Goal: Task Accomplishment & Management: Manage account settings

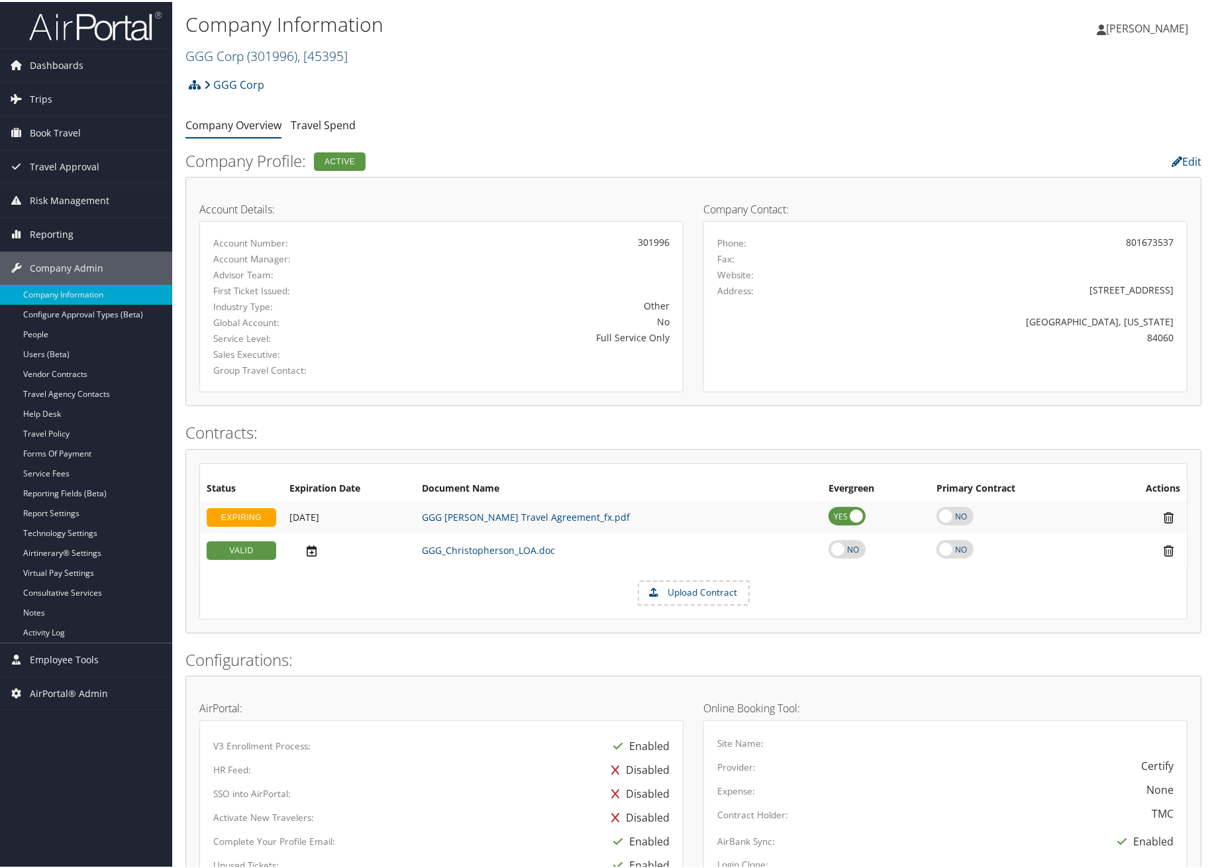
click at [268, 45] on span "( 301996 )" at bounding box center [272, 54] width 50 height 18
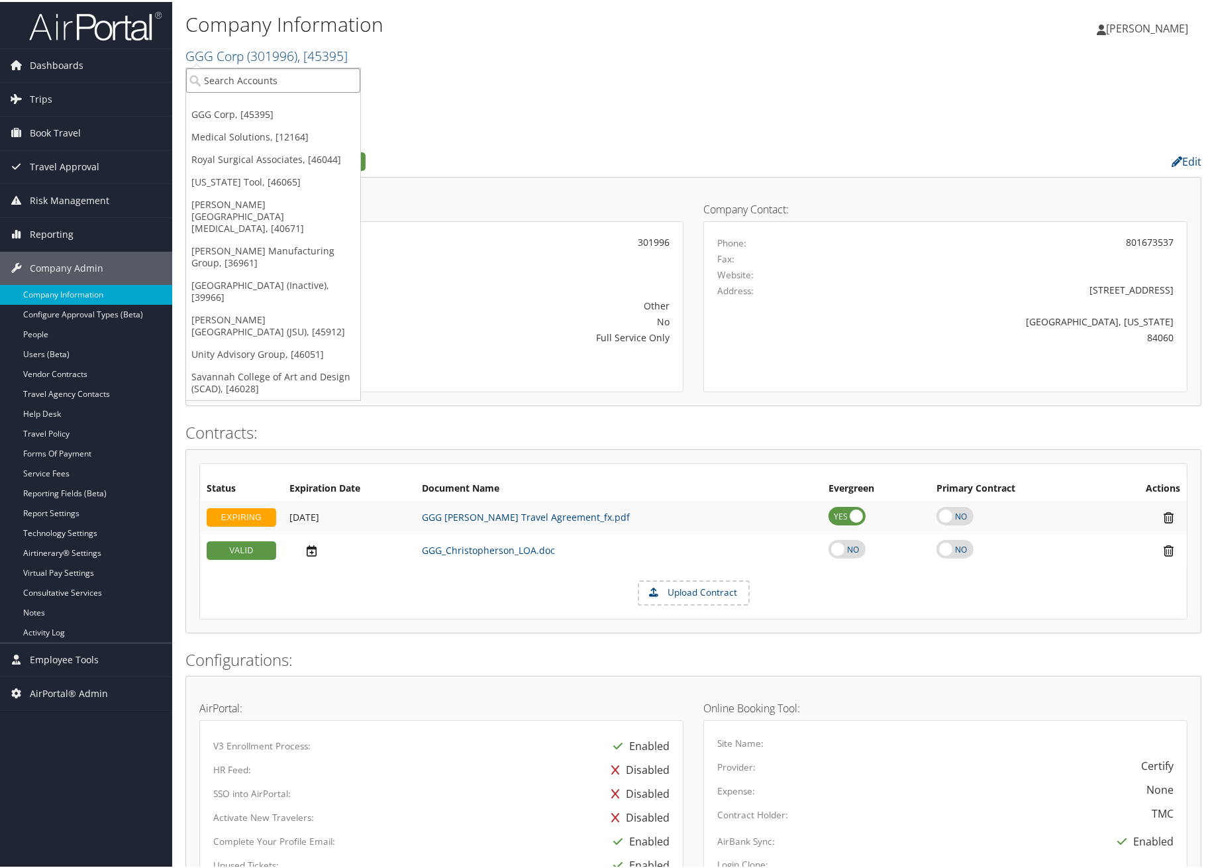
click at [276, 75] on input "search" at bounding box center [273, 78] width 174 height 25
type input "Oregon tool"
click at [280, 112] on div "Account" at bounding box center [274, 115] width 191 height 12
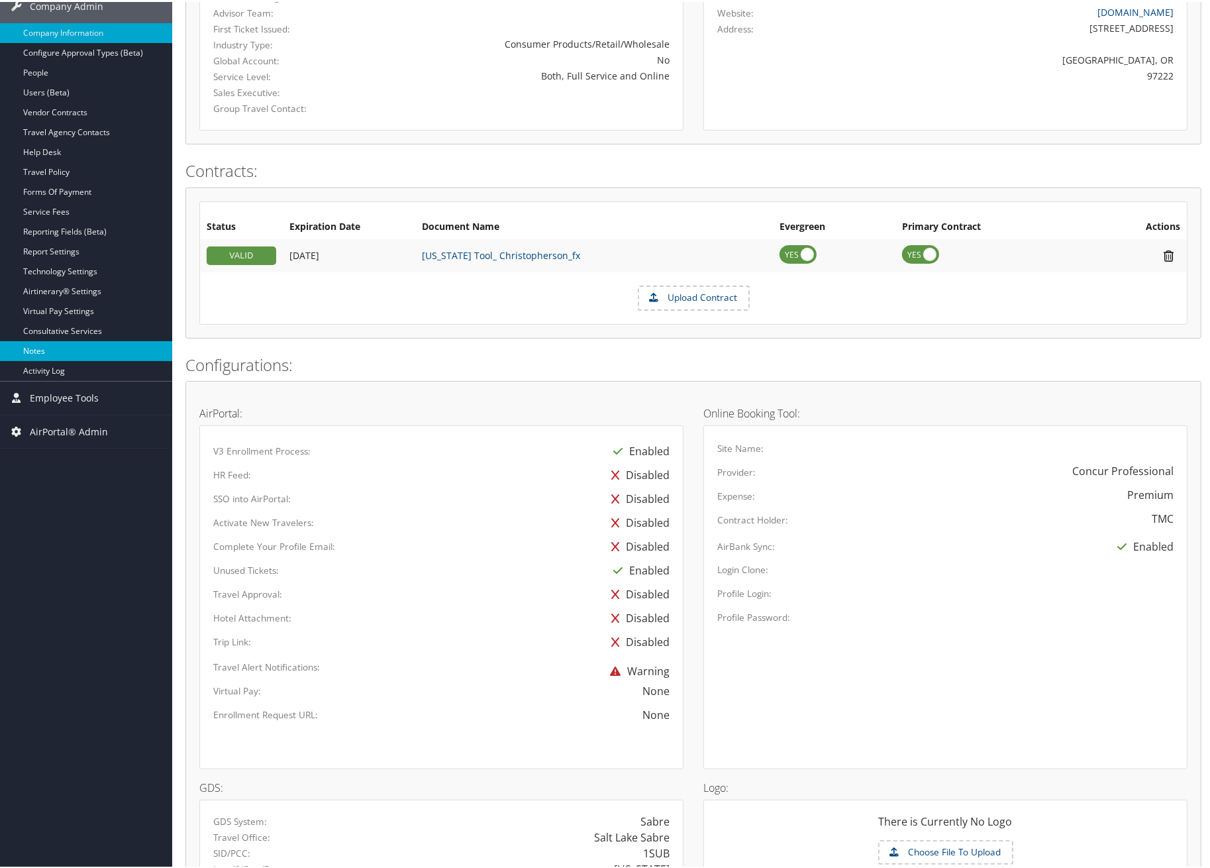
scroll to position [260, 0]
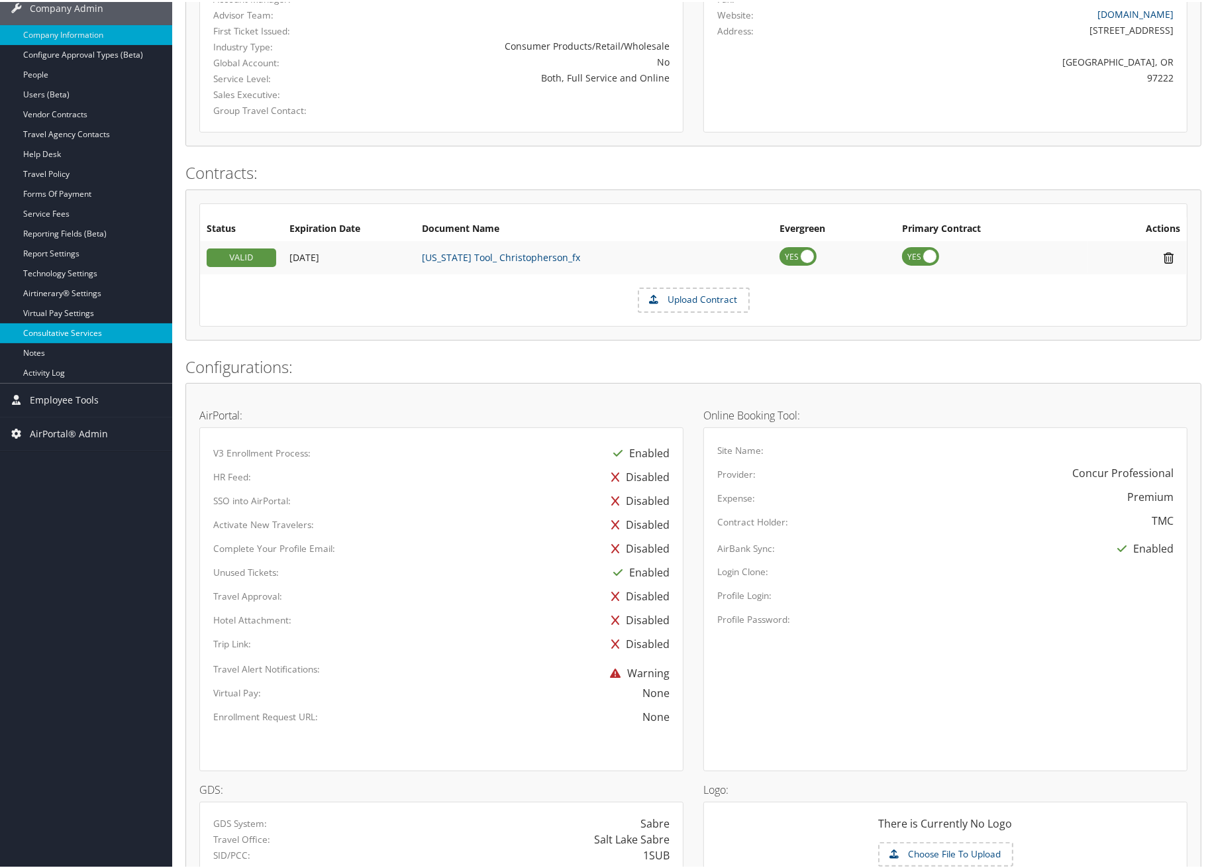
click at [90, 328] on link "Consultative Services" at bounding box center [86, 331] width 172 height 20
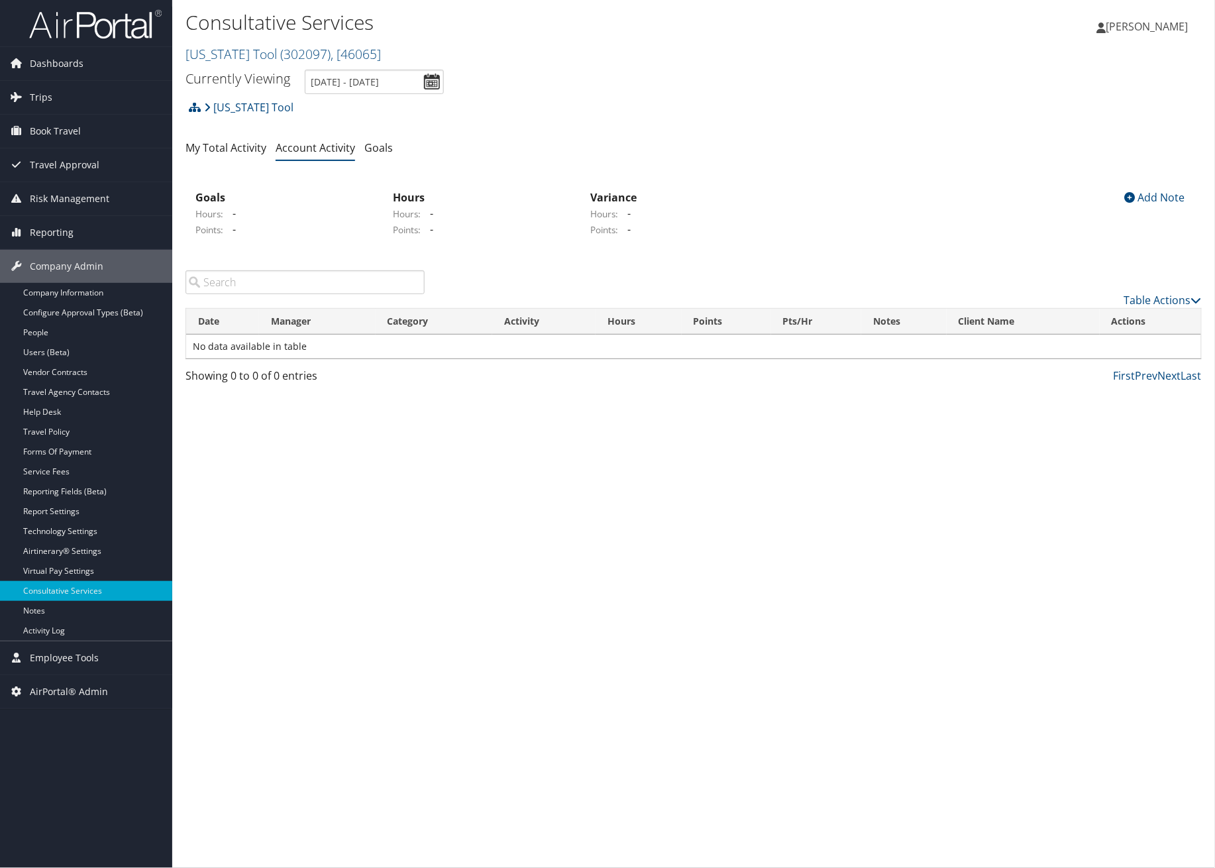
drag, startPoint x: 79, startPoint y: 549, endPoint x: 354, endPoint y: 557, distance: 275.1
click at [80, 549] on link "Airtinerary® Settings" at bounding box center [86, 551] width 172 height 20
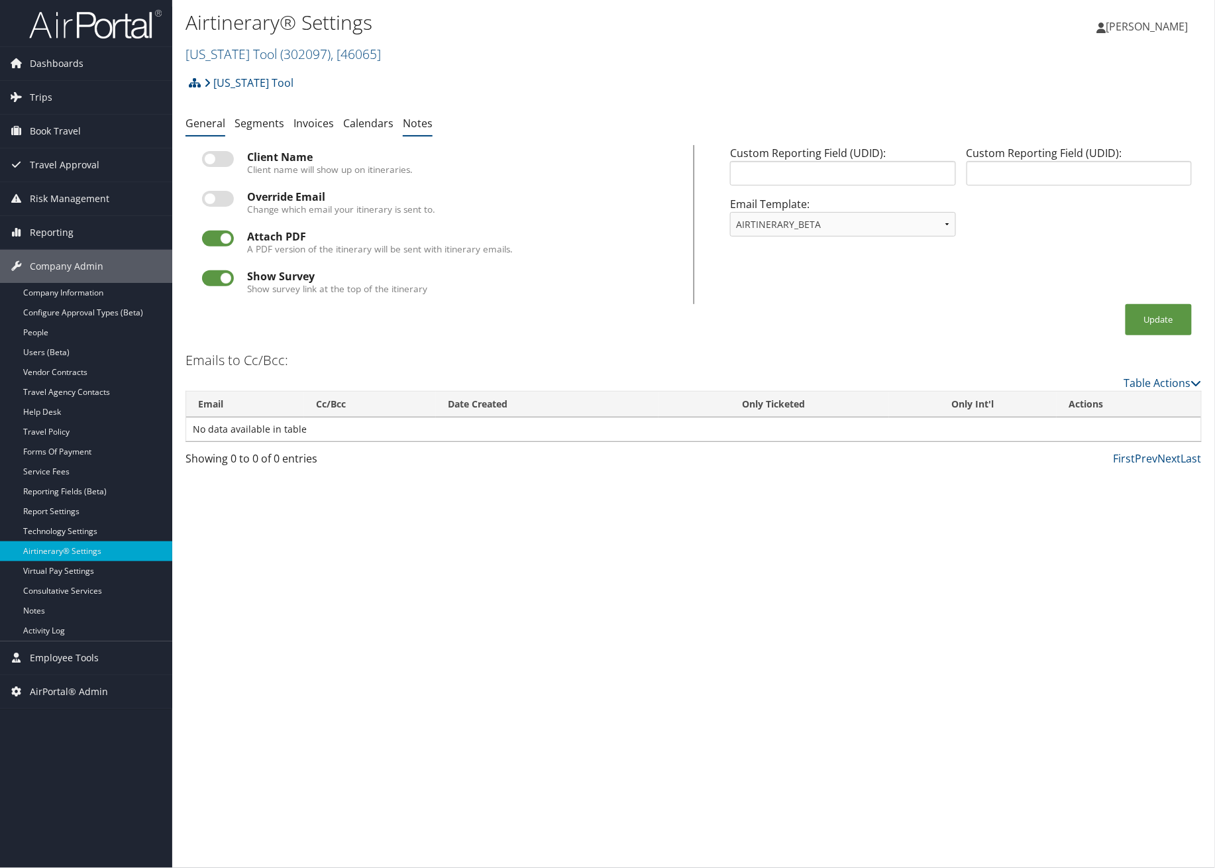
click at [410, 126] on link "Notes" at bounding box center [418, 123] width 30 height 15
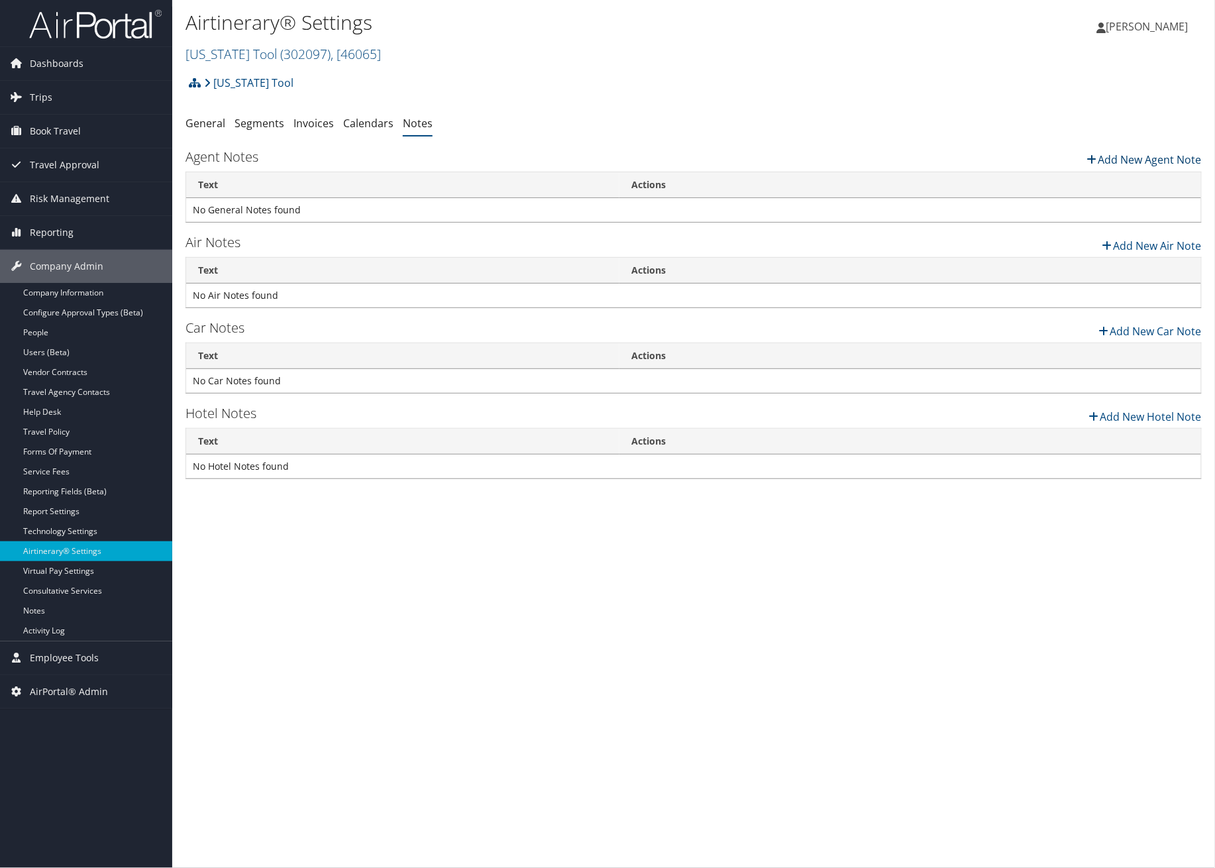
click at [1142, 157] on link "Add New Agent Note" at bounding box center [1143, 156] width 117 height 23
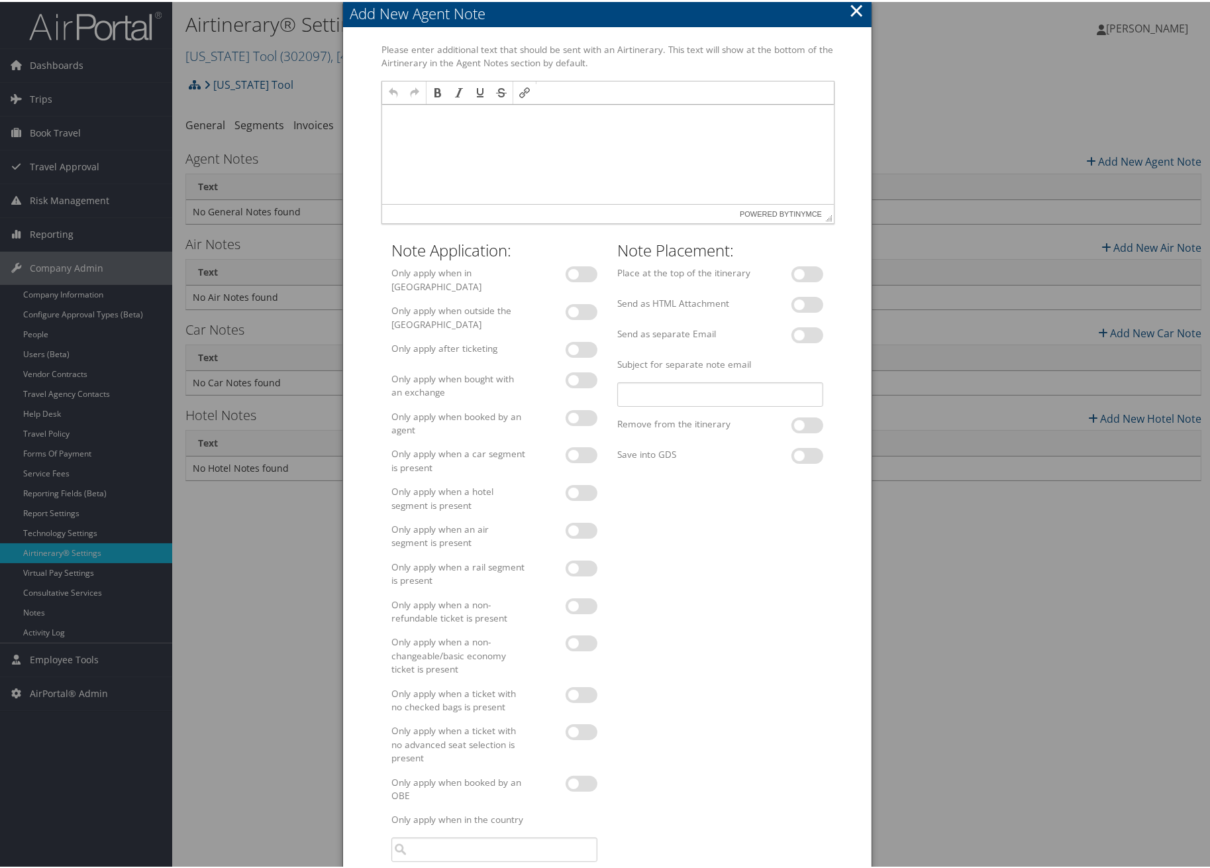
click at [578, 304] on label at bounding box center [582, 310] width 32 height 16
click at [551, 308] on input "checkbox" at bounding box center [547, 312] width 9 height 9
checkbox input "true"
click at [442, 131] on html at bounding box center [608, 117] width 452 height 27
drag, startPoint x: 590, startPoint y: 117, endPoint x: 515, endPoint y: 131, distance: 76.1
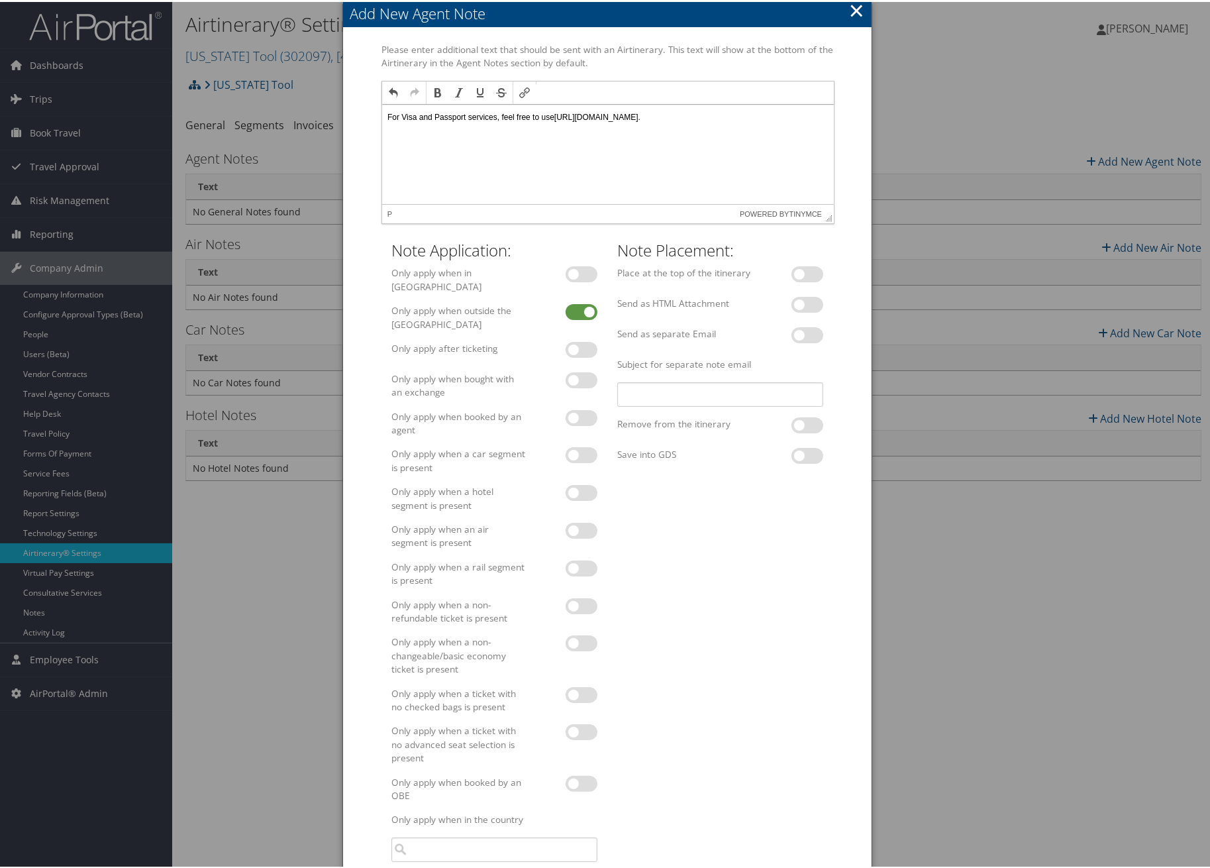
click at [382, 131] on html "For Visa and Passport services, feel free to use [URL][DOMAIN_NAME]." at bounding box center [608, 117] width 452 height 27
click at [660, 114] on p "For Visa and Passport services, feel free to use [URL][DOMAIN_NAME]." at bounding box center [607, 117] width 441 height 11
drag, startPoint x: 698, startPoint y: 114, endPoint x: 362, endPoint y: 129, distance: 336.9
click at [382, 129] on html "For Visa and Passport services, feel free to use [URL][DOMAIN_NAME]." at bounding box center [608, 117] width 452 height 27
copy p "For Visa and Passport services, feel free to use [URL][DOMAIN_NAME]."
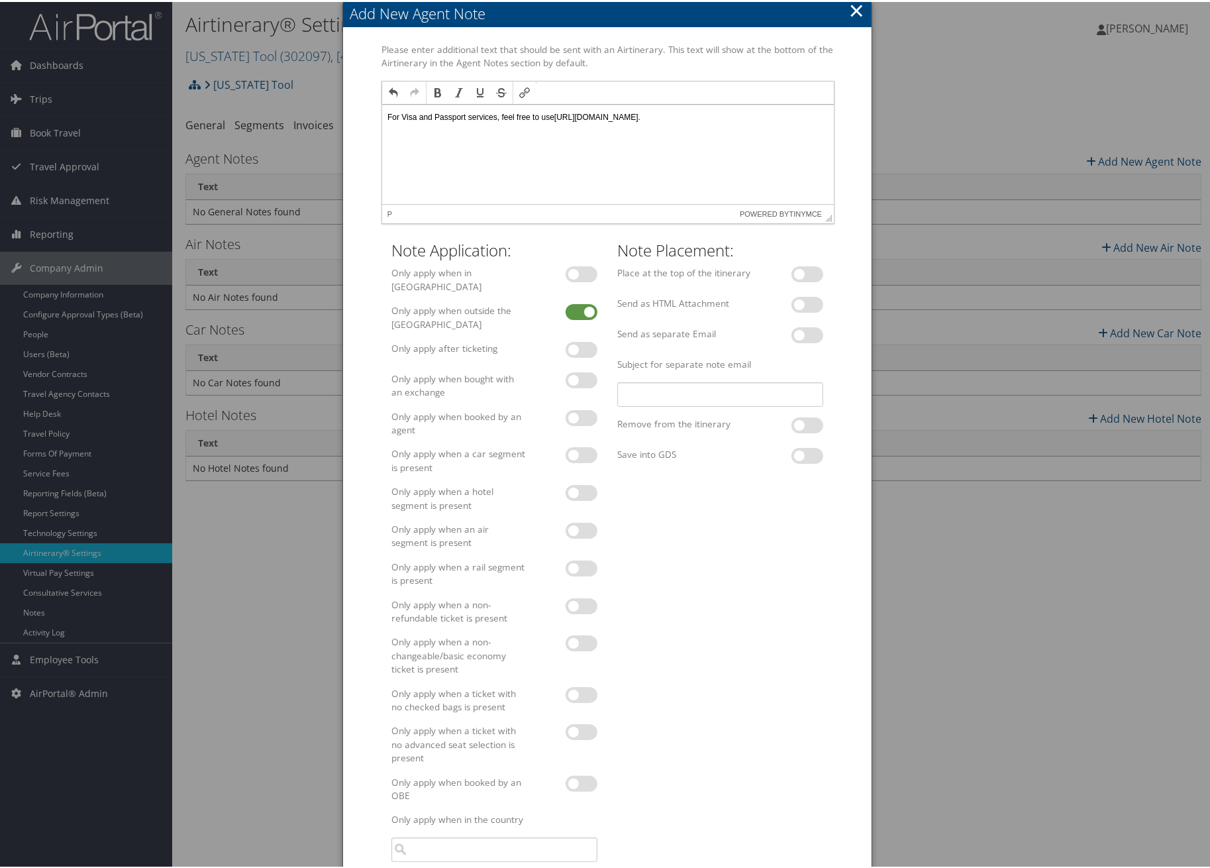
click at [732, 129] on html "For Visa and Passport services, feel free to use [URL][DOMAIN_NAME]." at bounding box center [608, 117] width 452 height 27
drag, startPoint x: 610, startPoint y: 127, endPoint x: 369, endPoint y: 135, distance: 241.3
click at [382, 131] on html "For Visa and Passport services, feel free to use [URL][DOMAIN_NAME]." at bounding box center [608, 117] width 452 height 27
drag, startPoint x: 525, startPoint y: 113, endPoint x: 384, endPoint y: 117, distance: 141.2
click at [384, 117] on html "For Visa and Passport Assistance: You can easily check requirements and apply o…" at bounding box center [608, 122] width 452 height 36
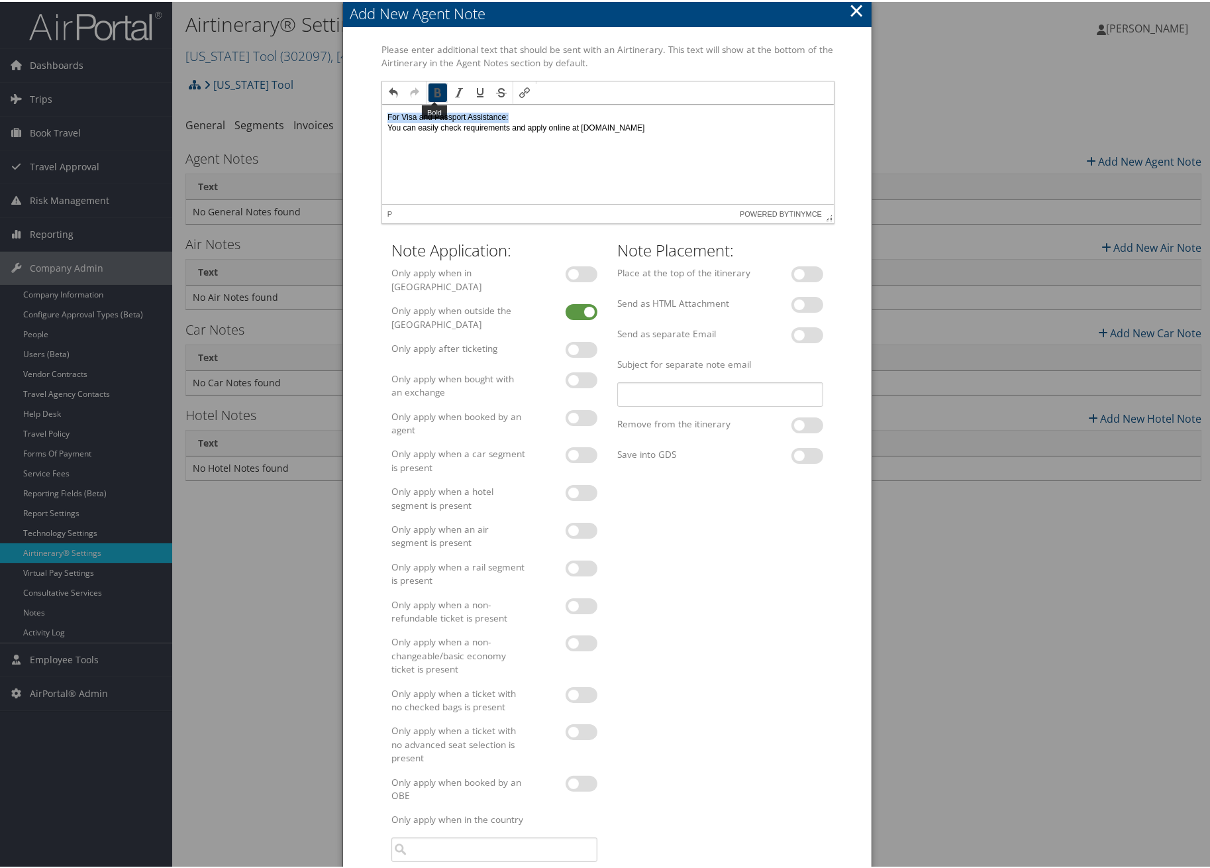
click at [433, 92] on icon "Bold" at bounding box center [438, 90] width 11 height 11
click at [467, 140] on html "For Visa and Passport Assistance: You can easily check requirements and apply o…" at bounding box center [608, 122] width 452 height 36
click at [608, 140] on html "For Visa and Passport Assistance: You can easily check requirements and apply o…" at bounding box center [608, 122] width 452 height 36
click at [751, 114] on p "For Visa and Passport Assistance: You can easily check requirements and apply o…" at bounding box center [607, 122] width 441 height 21
click at [739, 126] on p "For Visa and Passport Assistance: You can easily check requirements and apply o…" at bounding box center [607, 122] width 441 height 21
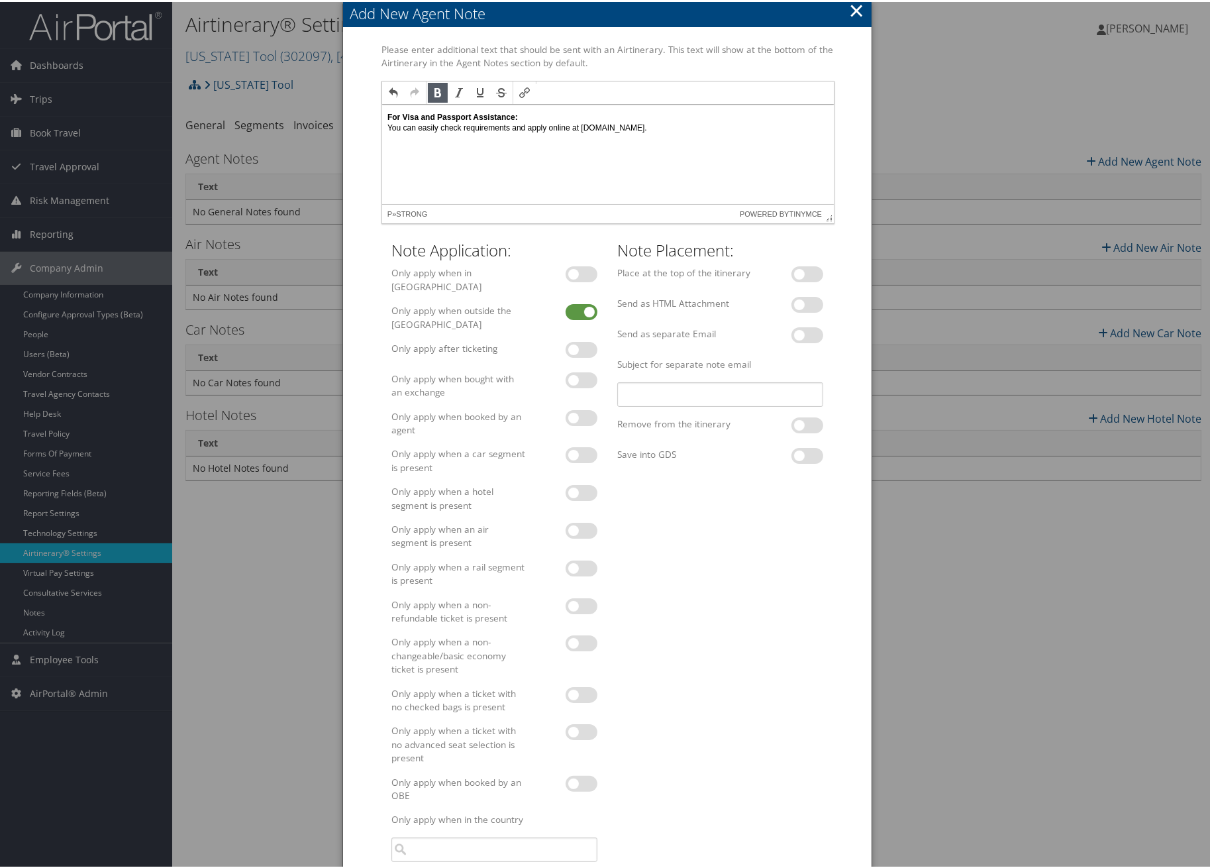
drag, startPoint x: 737, startPoint y: 128, endPoint x: 370, endPoint y: 111, distance: 368.1
click at [382, 111] on html "For Visa and Passport Assistance: You can easily check requirements and apply o…" at bounding box center [608, 122] width 452 height 36
copy p "For Visa and Passport Assistance: You can easily check requirements and apply o…"
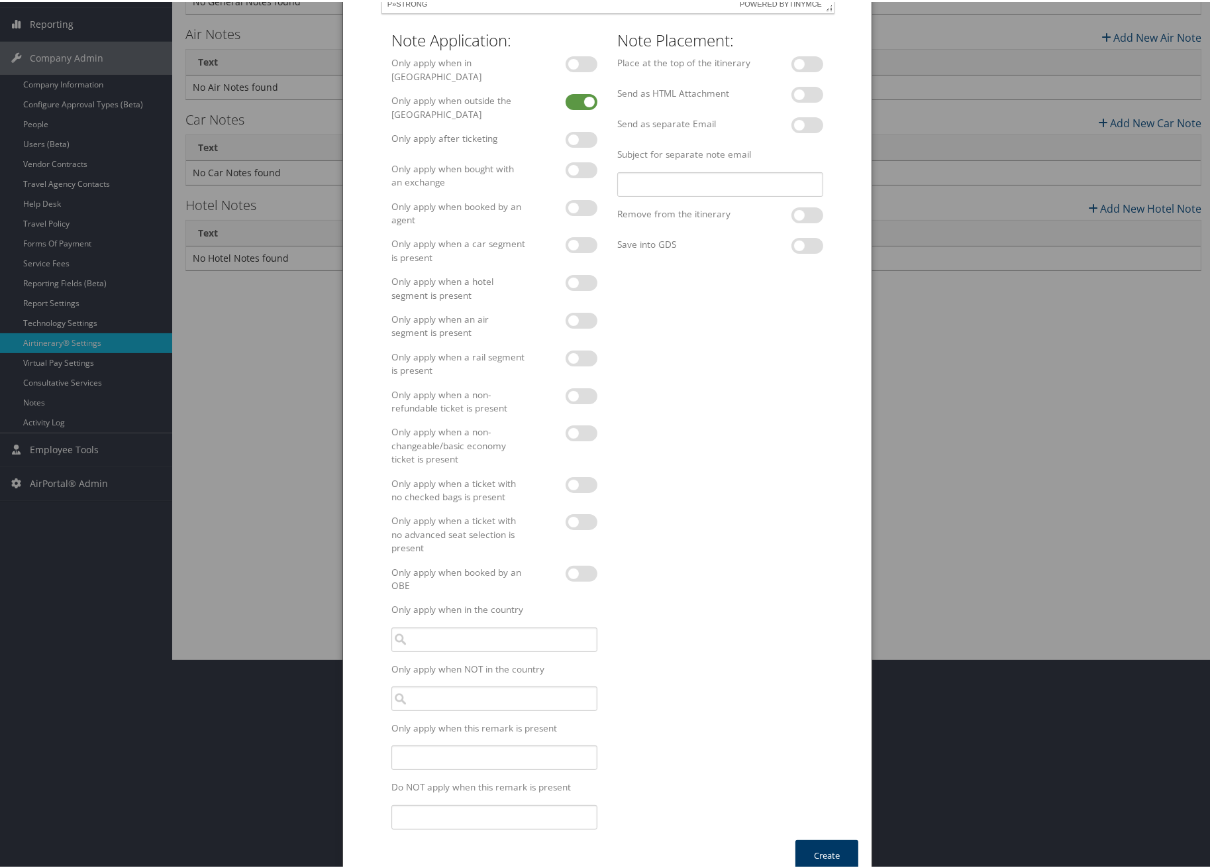
drag, startPoint x: 821, startPoint y: 845, endPoint x: 543, endPoint y: 780, distance: 285.6
click at [821, 845] on button "Create" at bounding box center [827, 853] width 63 height 31
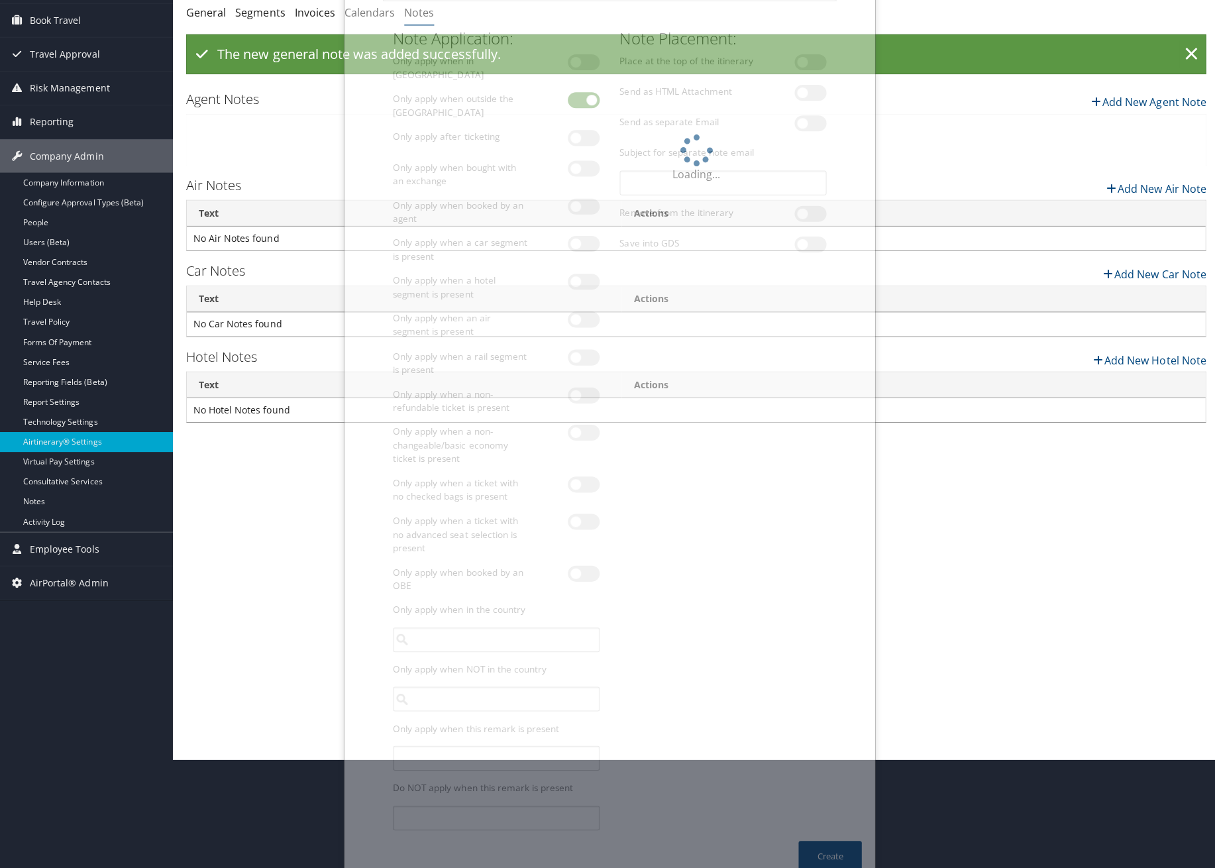
scroll to position [0, 0]
